Goal: Task Accomplishment & Management: Manage account settings

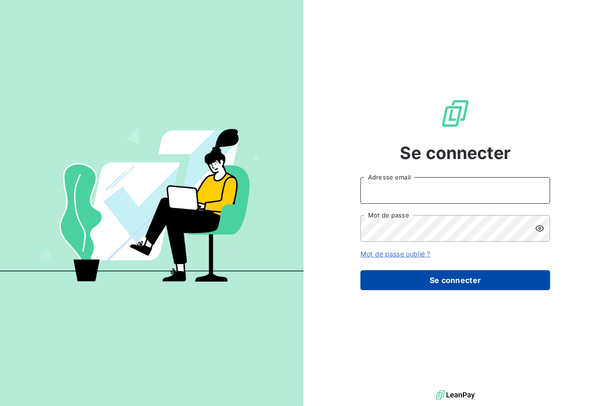
type input "[PERSON_NAME][EMAIL_ADDRESS][DOMAIN_NAME]"
click at [398, 278] on button "Se connecter" at bounding box center [456, 280] width 190 height 20
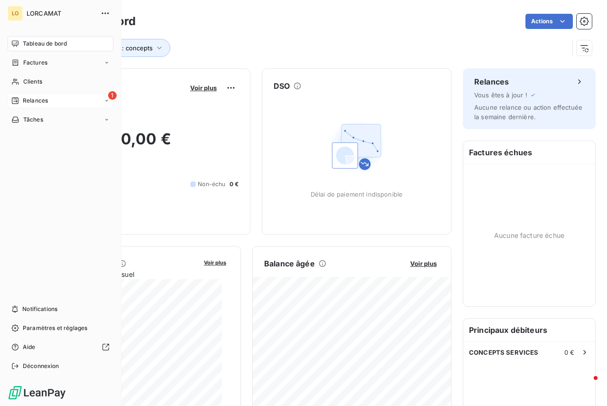
click at [108, 102] on icon at bounding box center [107, 101] width 6 height 6
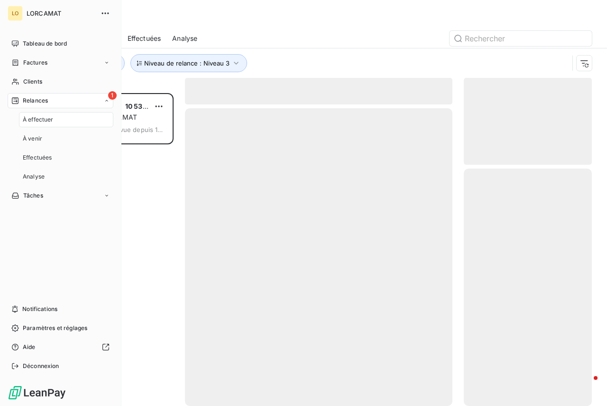
scroll to position [305, 121]
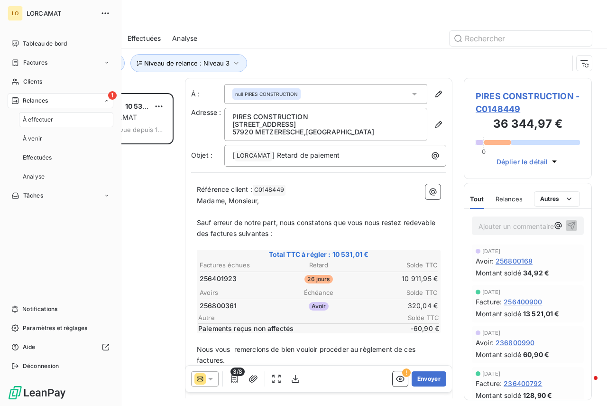
click at [68, 120] on div "À effectuer" at bounding box center [66, 119] width 94 height 15
click at [39, 140] on span "À venir" at bounding box center [32, 138] width 19 height 9
